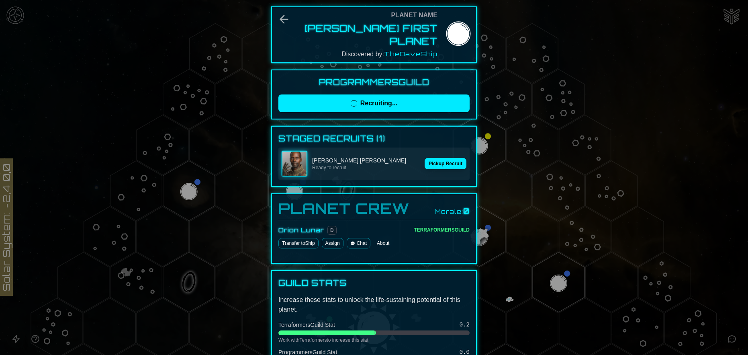
scroll to position [201, 0]
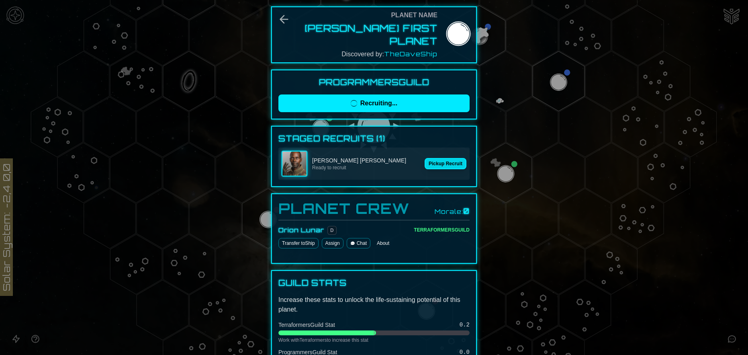
click at [445, 158] on button "Pickup Recruit" at bounding box center [446, 163] width 42 height 11
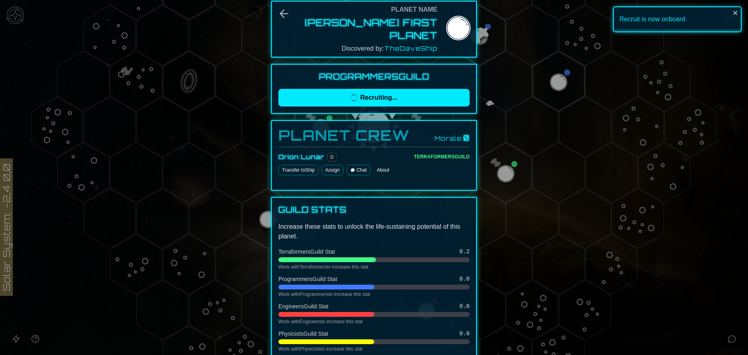
scroll to position [0, 0]
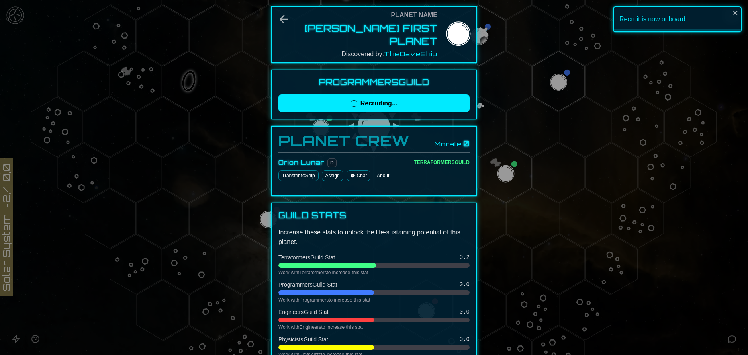
click at [507, 25] on div at bounding box center [374, 177] width 748 height 355
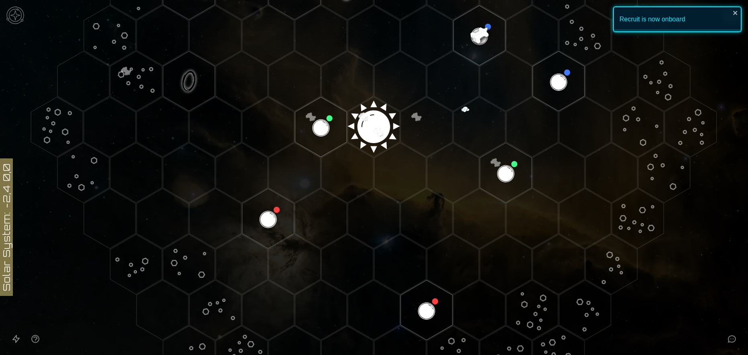
click at [473, 33] on image at bounding box center [479, 35] width 61 height 61
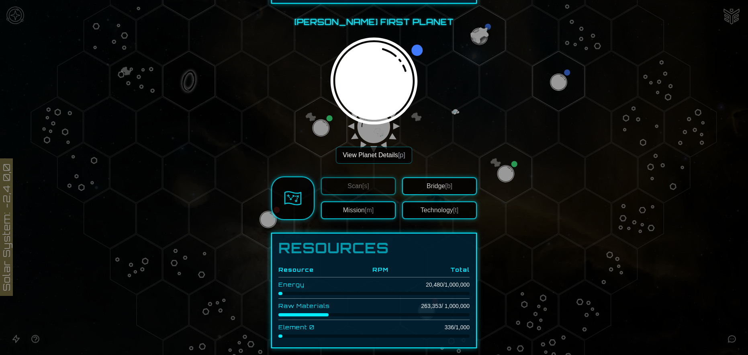
scroll to position [281, 0]
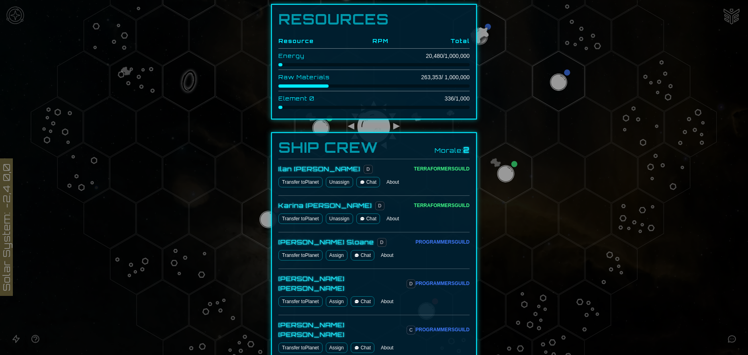
click at [336, 250] on button "Assign" at bounding box center [337, 255] width 22 height 10
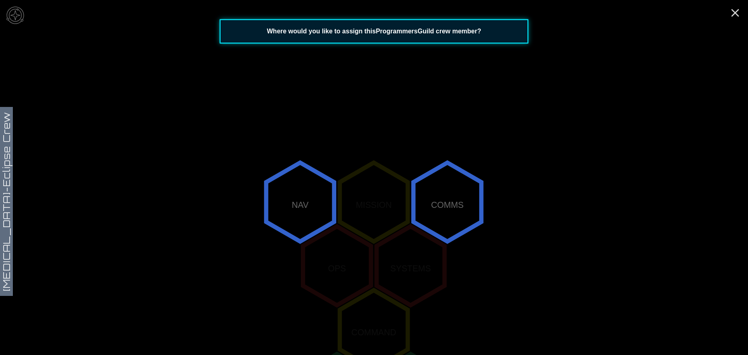
click at [309, 207] on polygon "0,-2" at bounding box center [300, 201] width 68 height 79
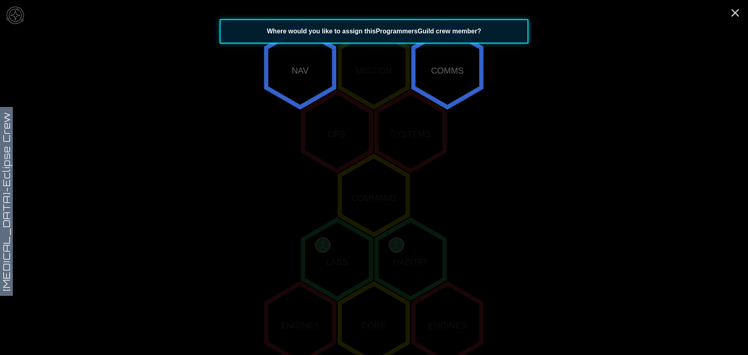
scroll to position [150, 0]
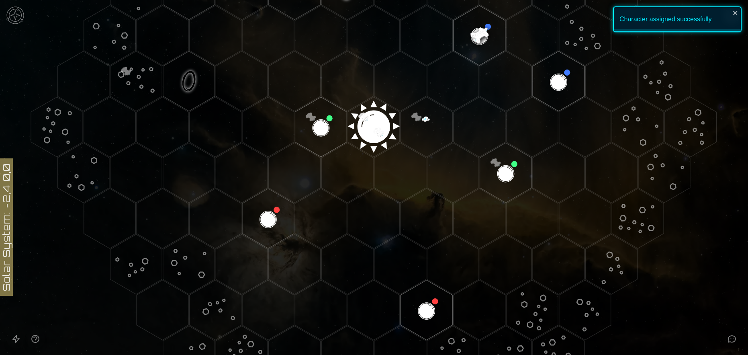
click at [475, 32] on image at bounding box center [479, 35] width 61 height 61
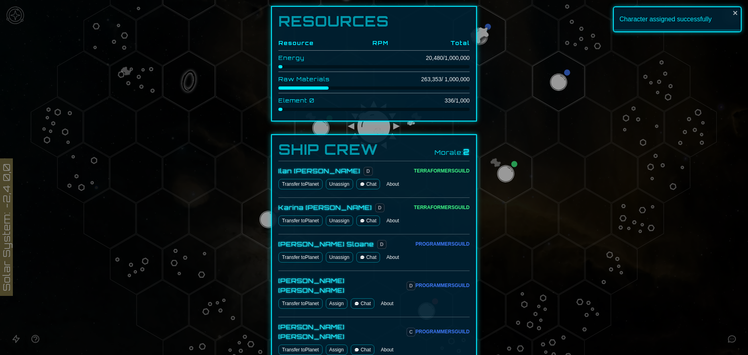
scroll to position [281, 0]
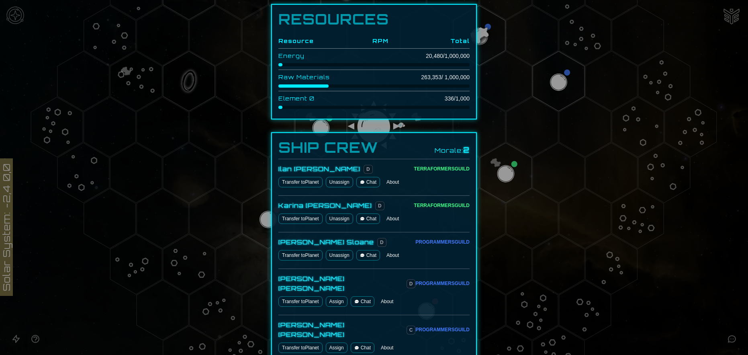
click at [336, 296] on button "Assign" at bounding box center [337, 301] width 22 height 10
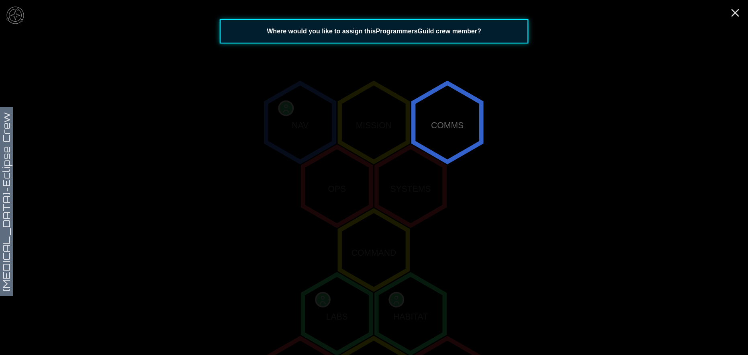
click at [447, 200] on icon "NAV MISSION COMMS OPS SYSTEMS COMMAND LABS HABITAT ENGINES CORE ENGINES" at bounding box center [374, 249] width 748 height 659
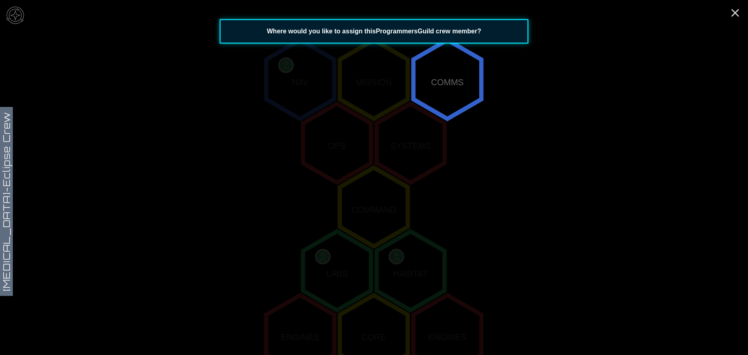
scroll to position [69, 0]
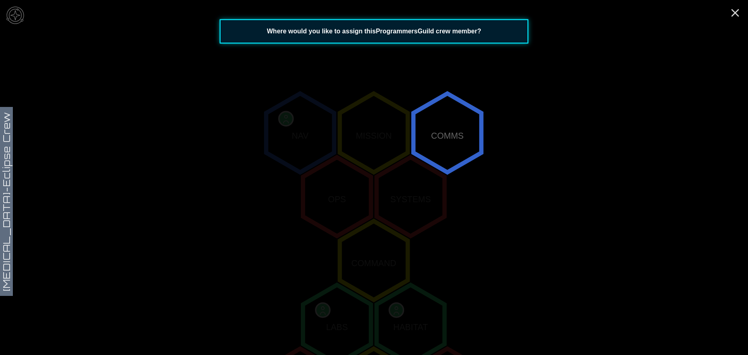
click at [442, 118] on polygon "2,-2" at bounding box center [448, 132] width 68 height 79
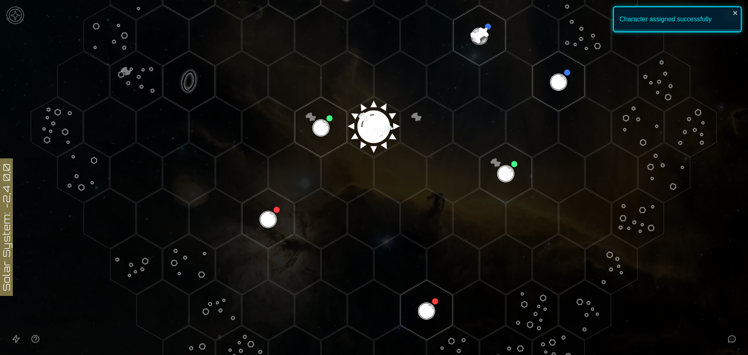
click at [475, 33] on image at bounding box center [479, 35] width 61 height 61
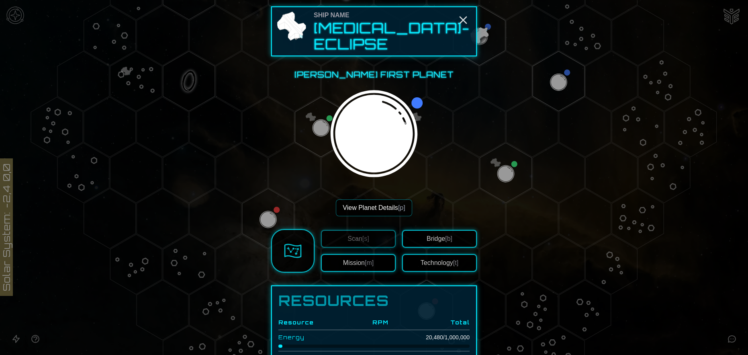
click at [425, 231] on button "Bridge [b]" at bounding box center [439, 239] width 75 height 18
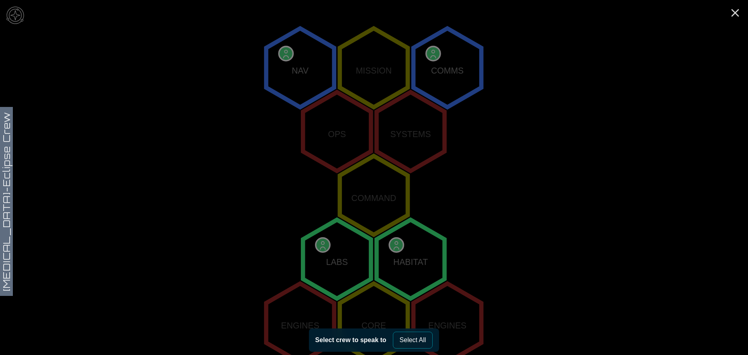
scroll to position [150, 0]
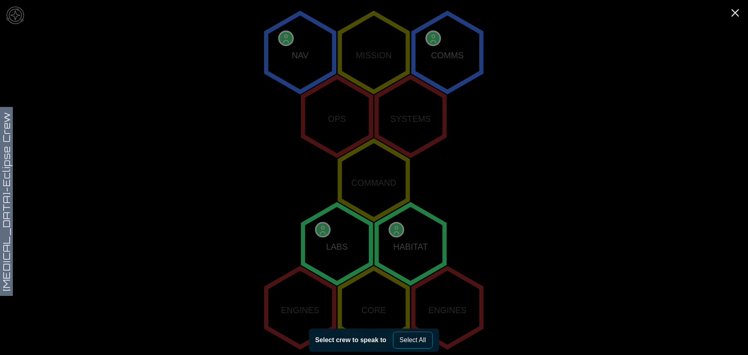
click at [293, 55] on polygon "0,-2" at bounding box center [300, 52] width 68 height 79
click at [407, 343] on button "Crew Chat" at bounding box center [415, 340] width 44 height 17
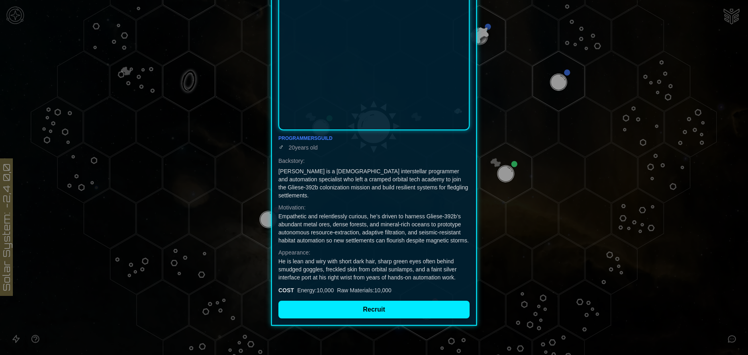
scroll to position [160, 0]
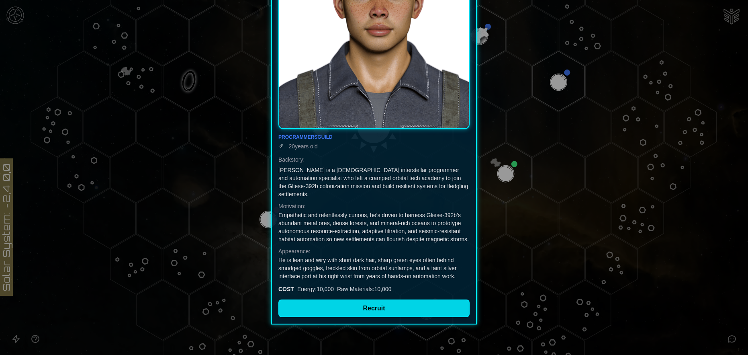
click at [379, 305] on button "Recruit" at bounding box center [374, 308] width 191 height 18
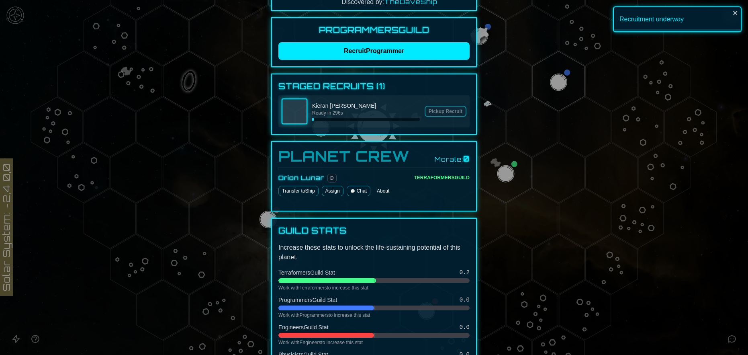
scroll to position [0, 0]
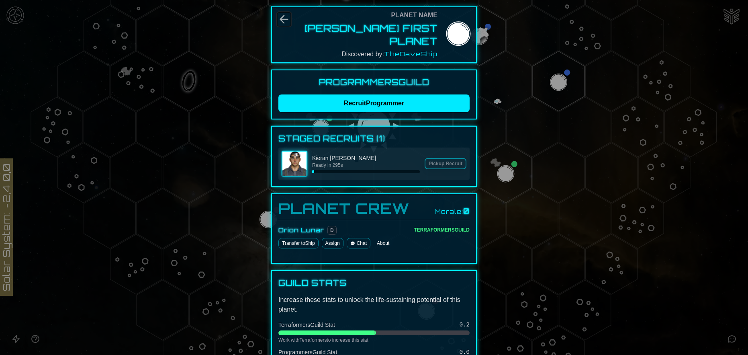
click at [281, 19] on icon "Back" at bounding box center [285, 20] width 8 height 8
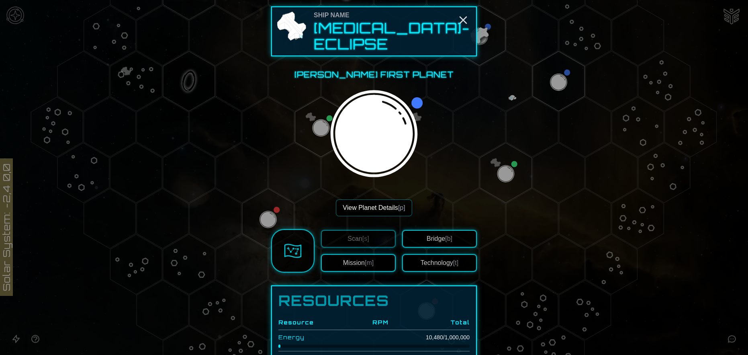
click at [367, 259] on span "[m]" at bounding box center [369, 262] width 9 height 7
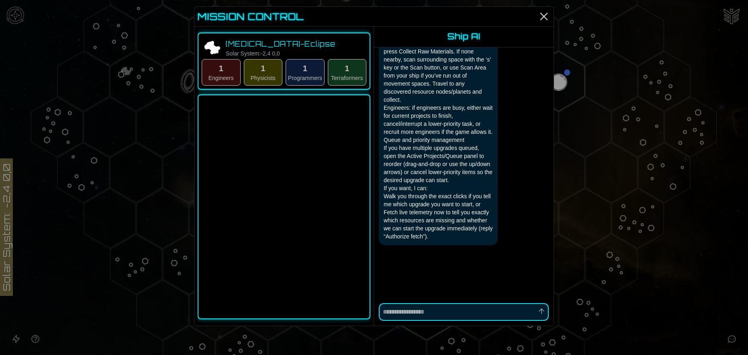
scroll to position [1347, 0]
click at [311, 71] on button "1 Programmers" at bounding box center [305, 72] width 39 height 27
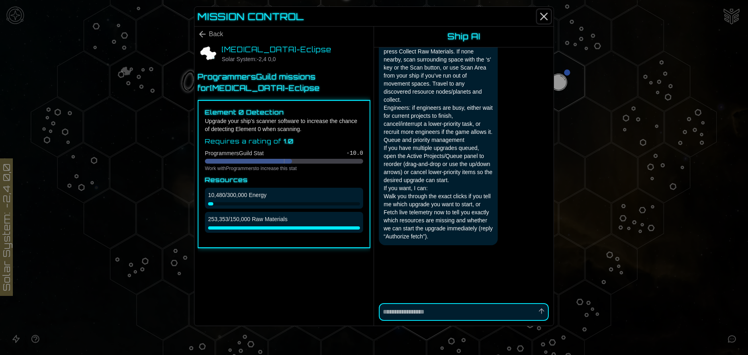
click at [543, 12] on icon "Close" at bounding box center [544, 16] width 13 height 13
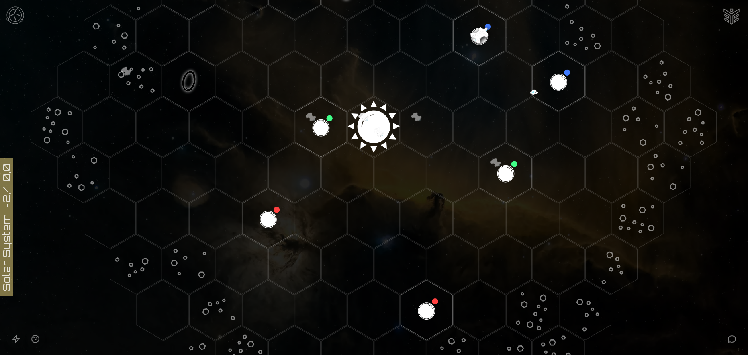
click at [476, 33] on image at bounding box center [479, 35] width 61 height 61
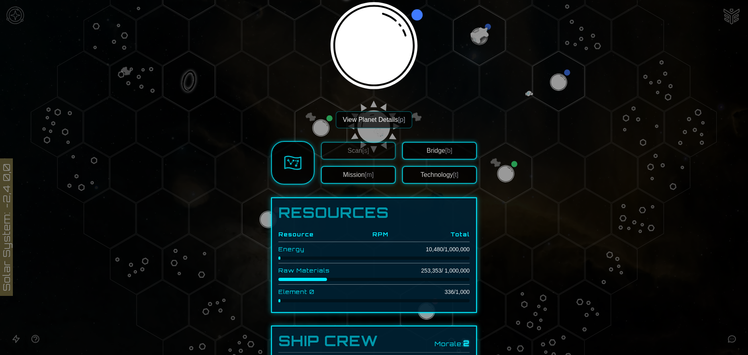
scroll to position [121, 0]
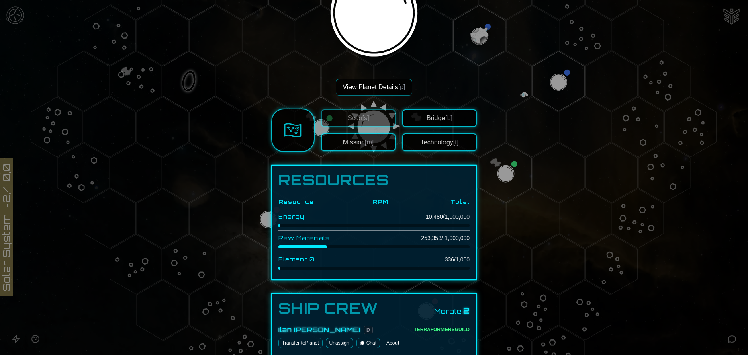
click at [434, 133] on button "Technology [t]" at bounding box center [439, 142] width 75 height 18
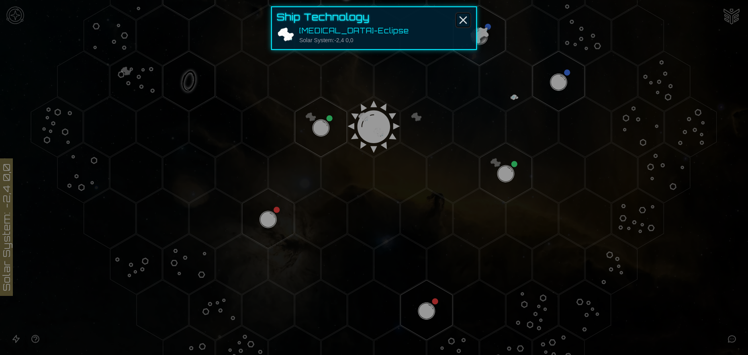
click at [465, 20] on icon "Close" at bounding box center [463, 20] width 13 height 13
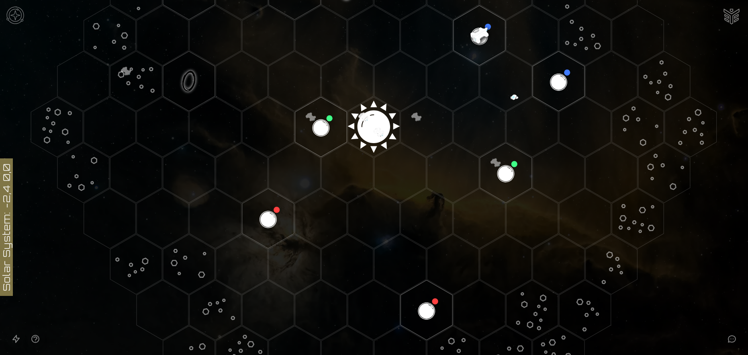
click at [475, 31] on image at bounding box center [479, 35] width 61 height 61
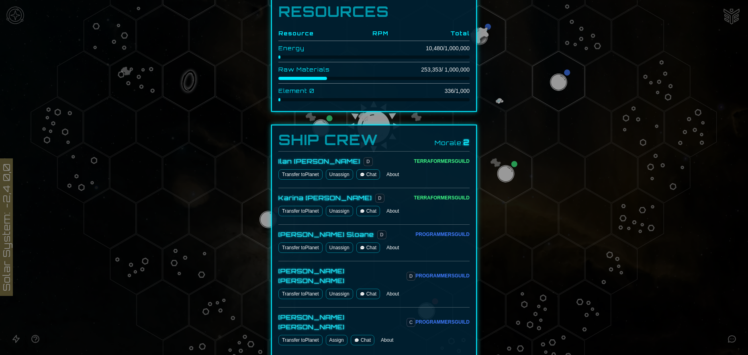
scroll to position [304, 0]
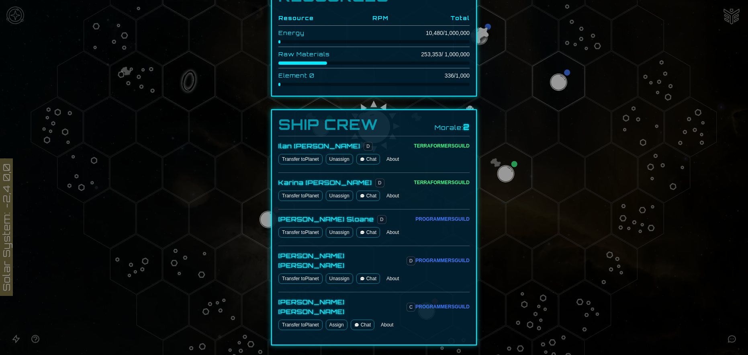
click at [340, 320] on button "Assign" at bounding box center [337, 325] width 22 height 10
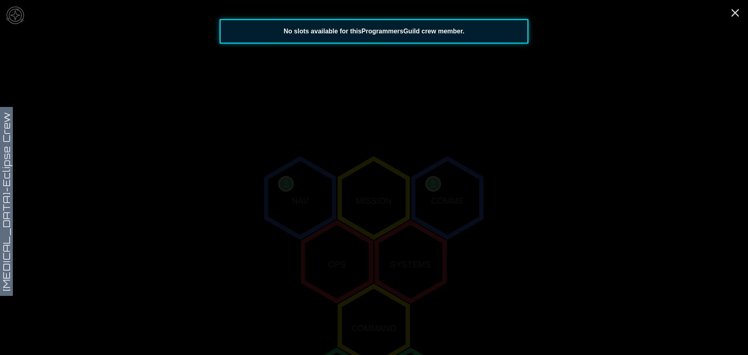
scroll to position [0, 0]
click at [735, 12] on line "Close" at bounding box center [735, 13] width 6 height 6
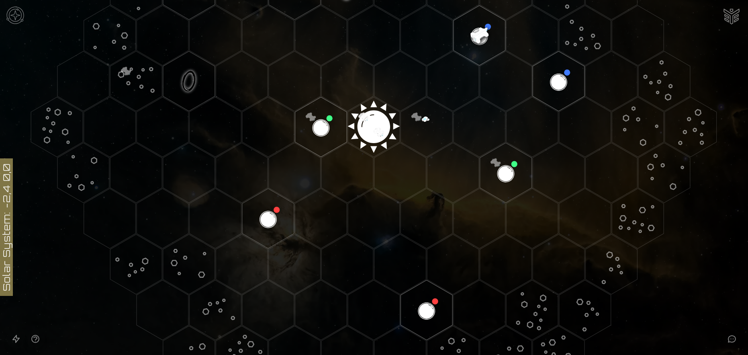
click at [480, 40] on image at bounding box center [479, 35] width 61 height 61
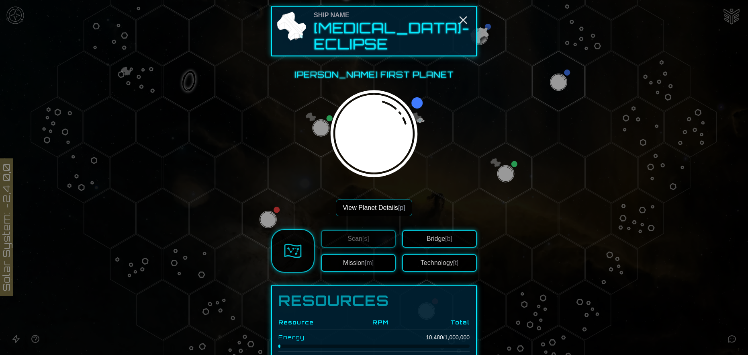
click at [378, 202] on button "View Planet Details [p]" at bounding box center [374, 207] width 76 height 17
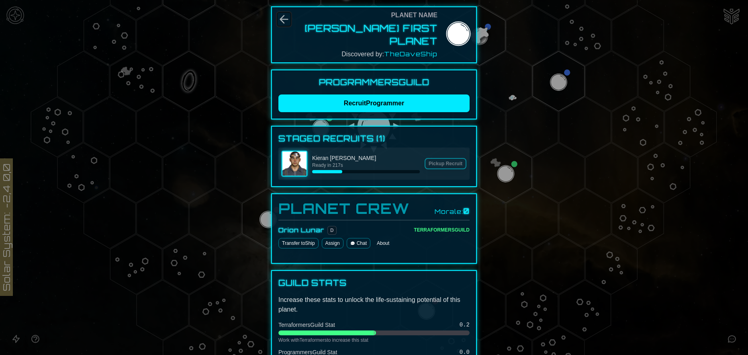
click at [281, 17] on icon "Back" at bounding box center [285, 20] width 8 height 8
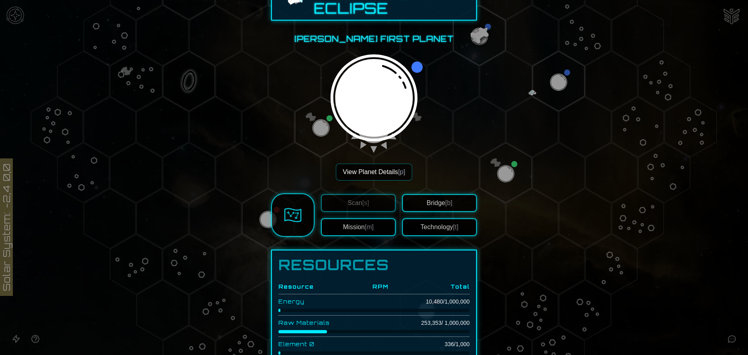
scroll to position [40, 0]
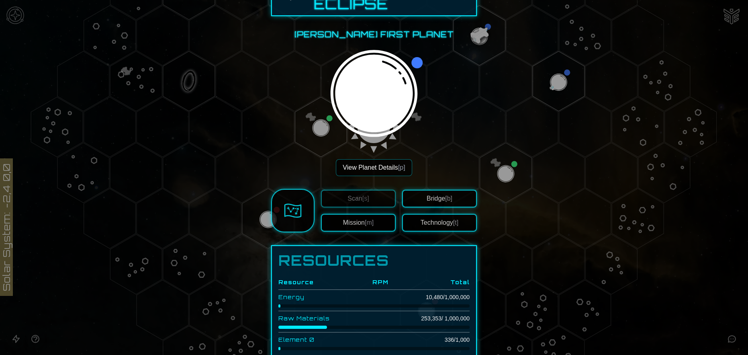
click at [383, 159] on button "View Planet Details [p]" at bounding box center [374, 167] width 76 height 17
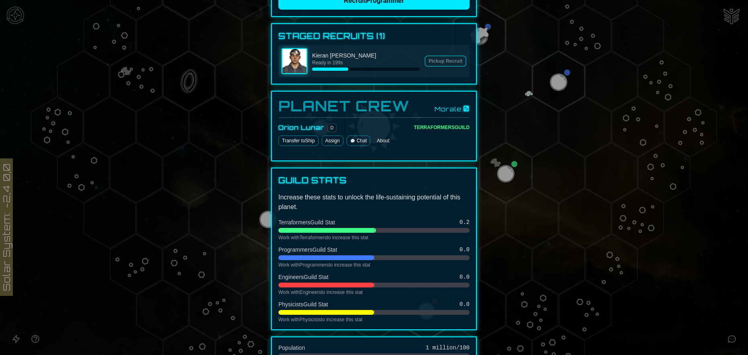
scroll to position [121, 0]
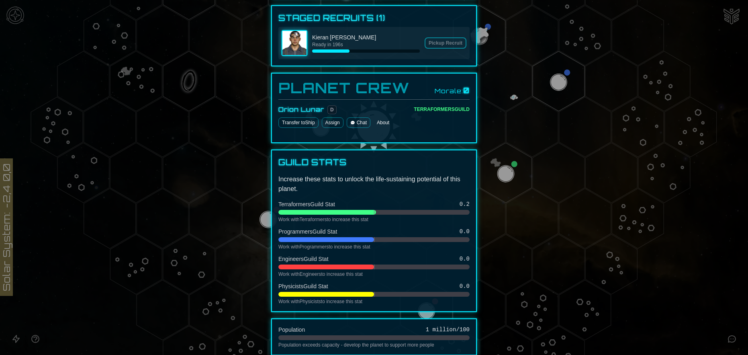
click at [295, 117] on button "Transfer to Ship" at bounding box center [299, 122] width 40 height 10
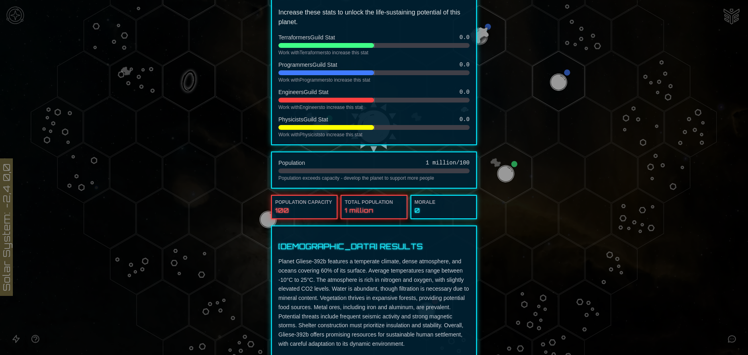
scroll to position [0, 0]
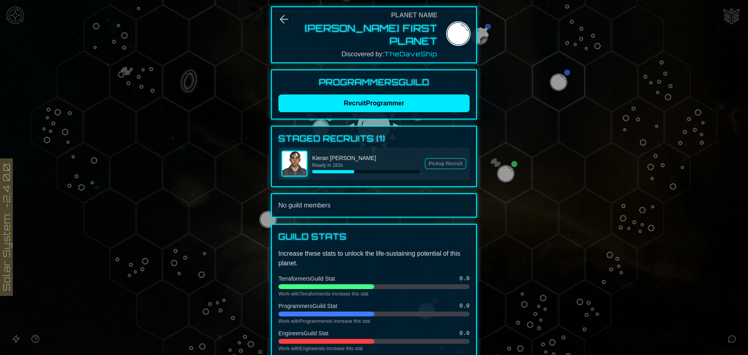
click at [281, 21] on icon "Back" at bounding box center [285, 20] width 8 height 8
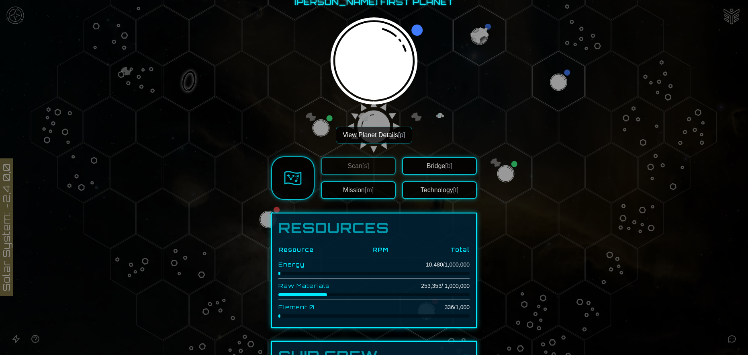
scroll to position [121, 0]
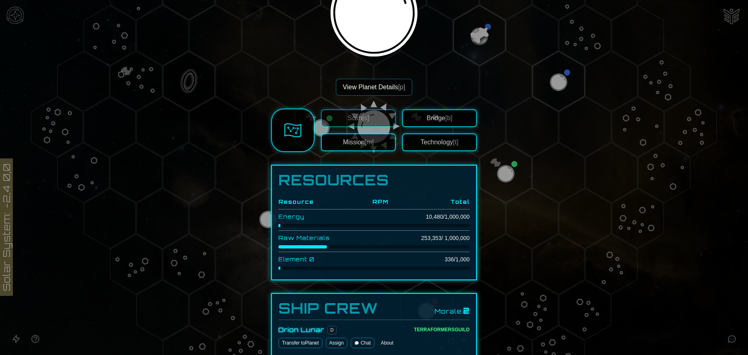
click at [358, 133] on button "Mission [m]" at bounding box center [358, 142] width 75 height 18
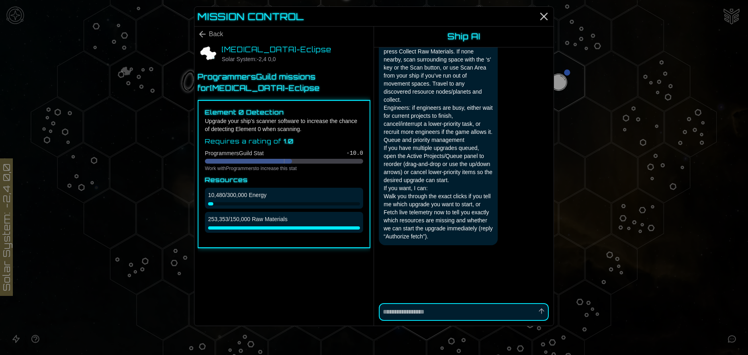
scroll to position [1347, 0]
drag, startPoint x: 256, startPoint y: 129, endPoint x: 306, endPoint y: 130, distance: 49.4
click at [306, 130] on p "Upgrade your ship's scanner software to increase the chance of detecting Elemen…" at bounding box center [284, 125] width 158 height 16
drag, startPoint x: 296, startPoint y: 141, endPoint x: 195, endPoint y: 140, distance: 101.3
click at [195, 140] on div "Back [MEDICAL_DATA]-Eclipse Solar System: -2,4 0,0 Programmers Guild missions f…" at bounding box center [285, 175] width 180 height 299
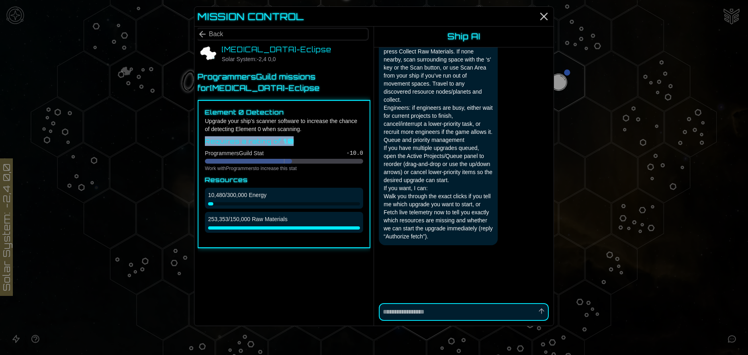
click at [205, 33] on icon "Back" at bounding box center [203, 34] width 10 height 10
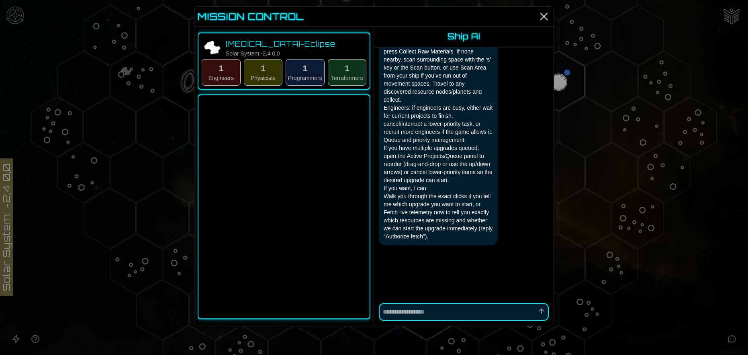
click at [230, 74] on button "1 Engineers" at bounding box center [221, 72] width 39 height 27
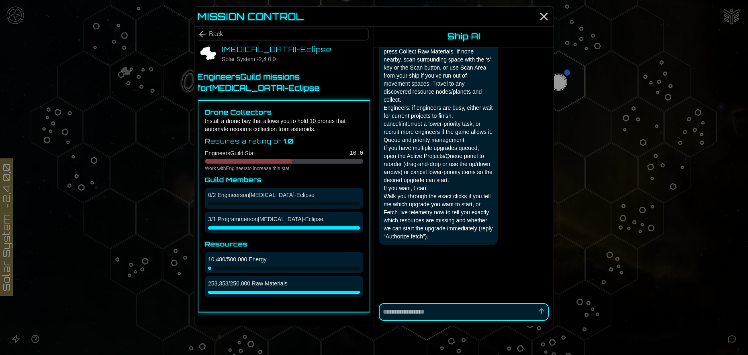
click at [207, 34] on icon "Back" at bounding box center [203, 34] width 10 height 10
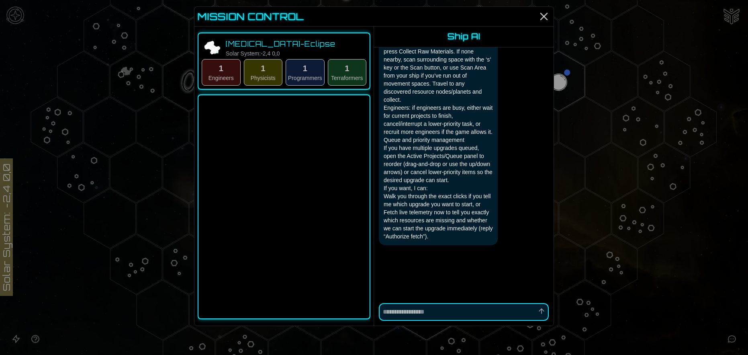
click at [258, 62] on button "1 Physicists" at bounding box center [263, 72] width 39 height 27
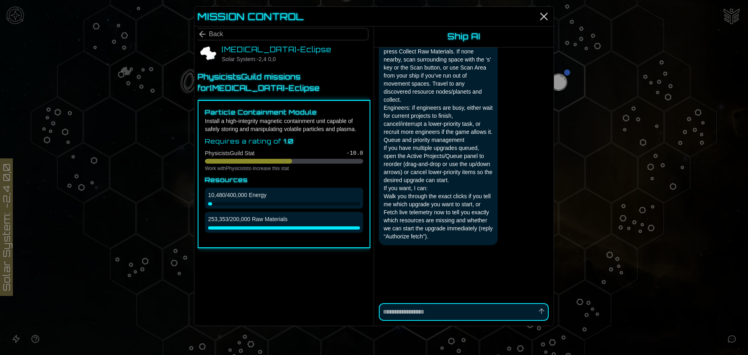
click at [208, 33] on button "Back" at bounding box center [283, 34] width 170 height 10
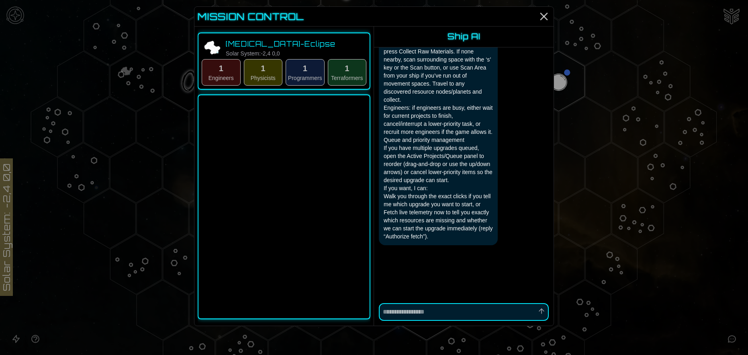
click at [310, 72] on button "1 Programmers" at bounding box center [305, 72] width 39 height 27
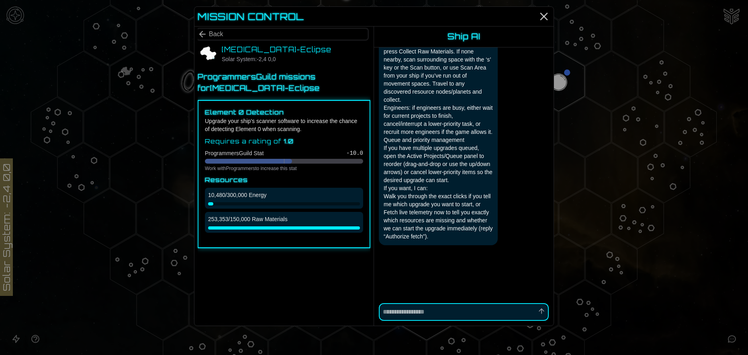
click at [207, 37] on icon "Back" at bounding box center [203, 34] width 10 height 10
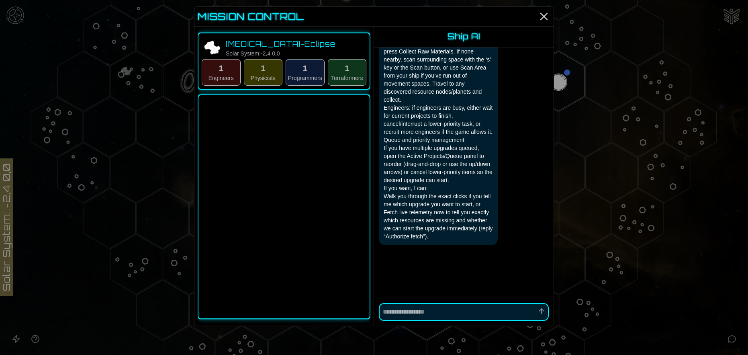
click at [342, 68] on button "1 Terraformers" at bounding box center [347, 72] width 39 height 27
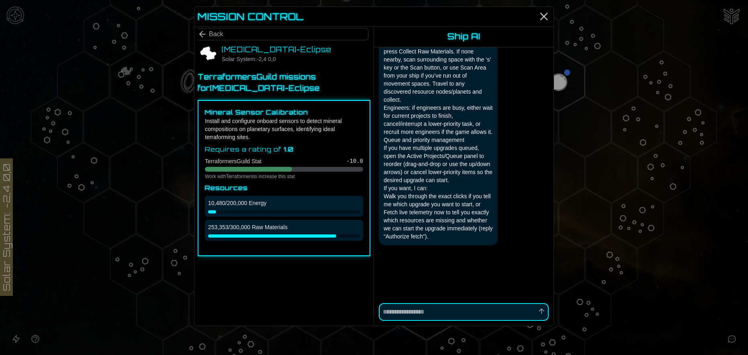
click at [202, 32] on icon "Back" at bounding box center [203, 34] width 6 height 6
type textarea "*"
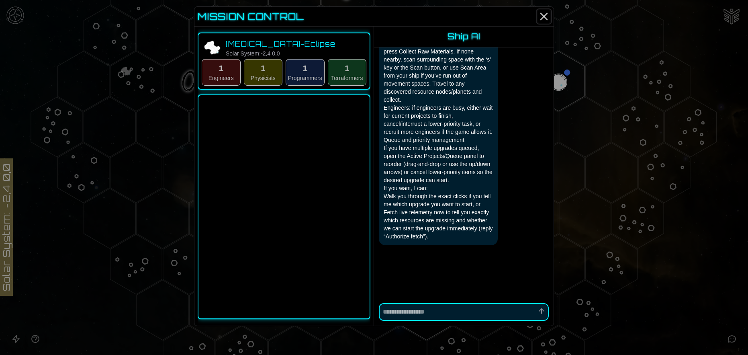
click at [545, 18] on icon "Close" at bounding box center [544, 16] width 13 height 13
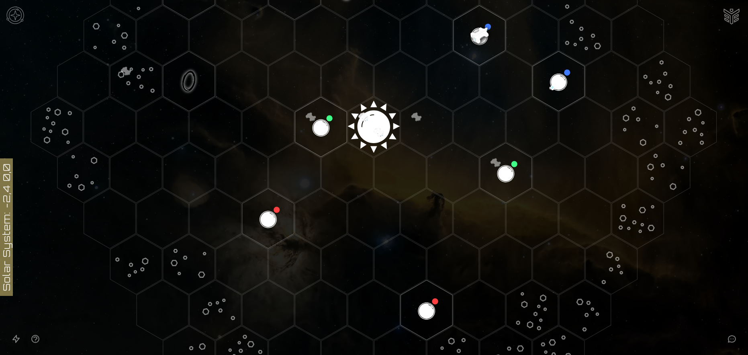
click at [480, 41] on image at bounding box center [479, 35] width 61 height 61
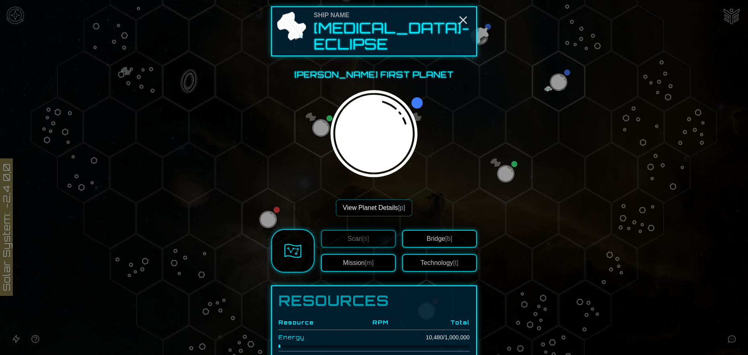
click at [380, 203] on button "View Planet Details [p]" at bounding box center [374, 207] width 76 height 17
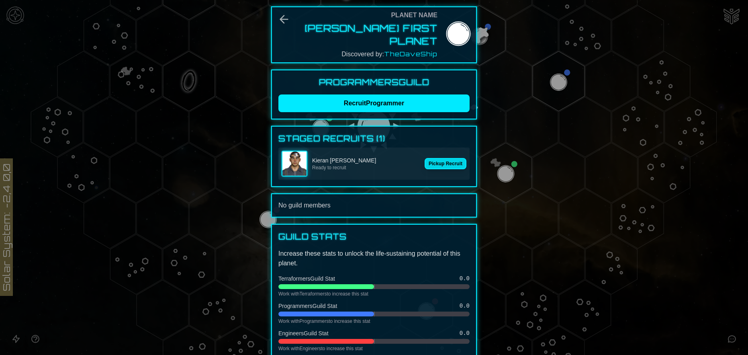
click at [440, 158] on button "Pickup Recruit" at bounding box center [446, 163] width 42 height 11
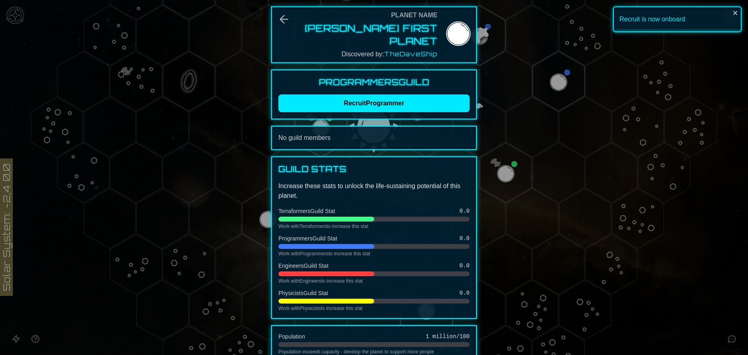
click at [504, 120] on div at bounding box center [374, 177] width 748 height 355
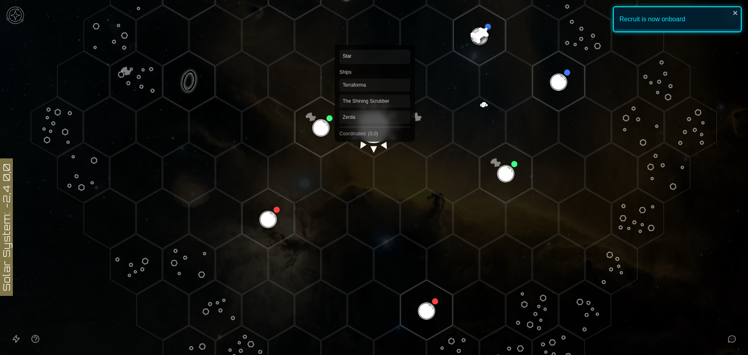
click at [375, 122] on polygon "Hex at coordinates 0,0, clickable" at bounding box center [374, 127] width 52 height 60
